Goal: Task Accomplishment & Management: Use online tool/utility

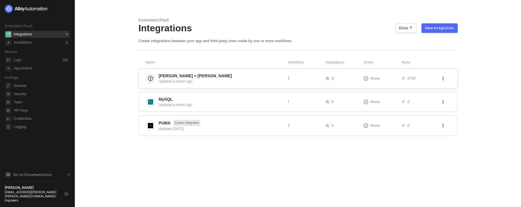
click at [210, 85] on div "[PERSON_NAME] + [PERSON_NAME] Updated a month ago 2 4 None 2791" at bounding box center [298, 78] width 319 height 20
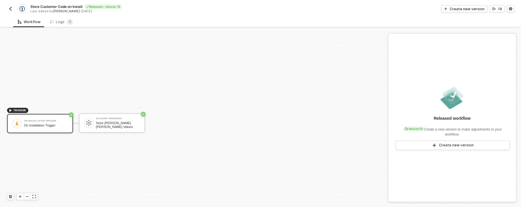
scroll to position [11, 0]
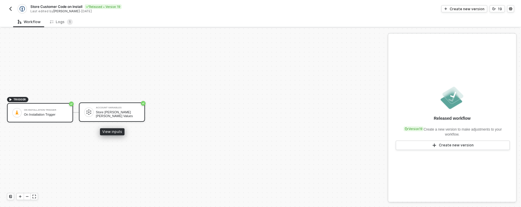
click at [98, 104] on div "Account Variables Store [PERSON_NAME] [PERSON_NAME] Values" at bounding box center [112, 111] width 66 height 19
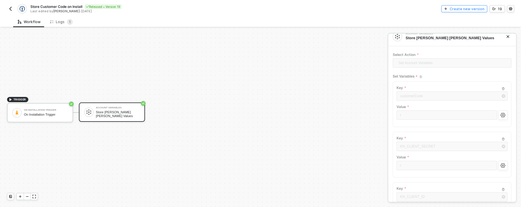
scroll to position [10, 0]
click at [483, 7] on div "Create new version" at bounding box center [467, 8] width 35 height 5
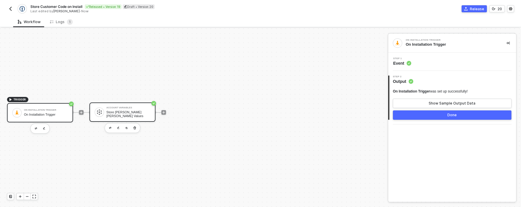
click at [133, 109] on div "Account Variables" at bounding box center [128, 107] width 44 height 2
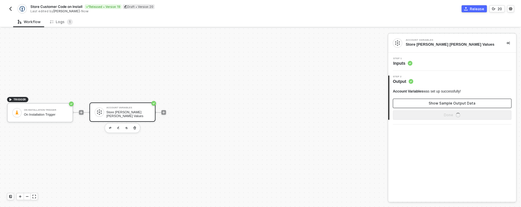
click at [428, 104] on button "Show Sample Output Data" at bounding box center [452, 102] width 119 height 9
